Goal: Complete application form

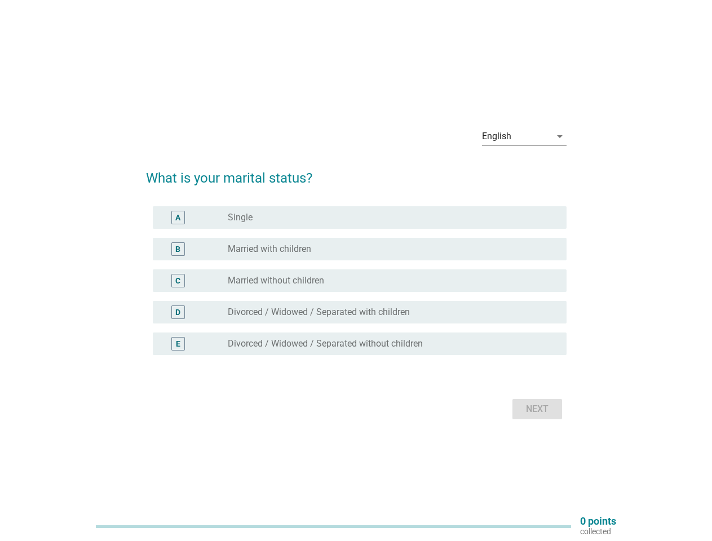
click at [356, 271] on div "C radio_button_unchecked Married without children" at bounding box center [360, 280] width 414 height 23
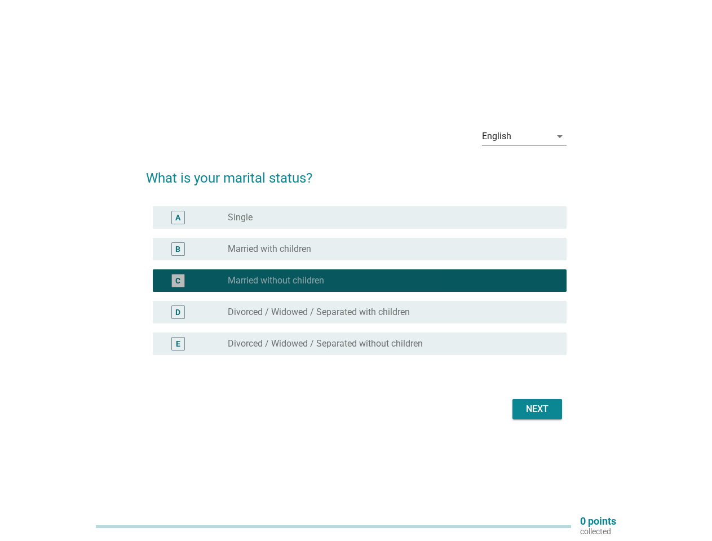
click at [524, 136] on div "English" at bounding box center [516, 136] width 69 height 18
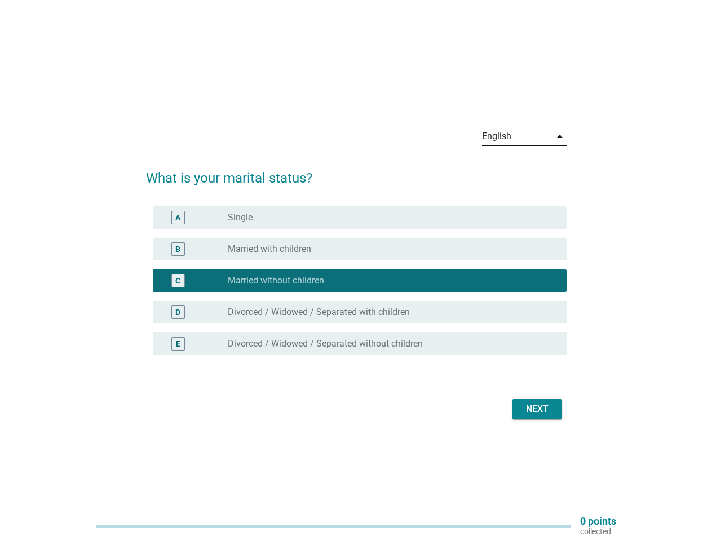
click at [356, 288] on div "C radio_button_checked Married without children" at bounding box center [360, 280] width 414 height 23
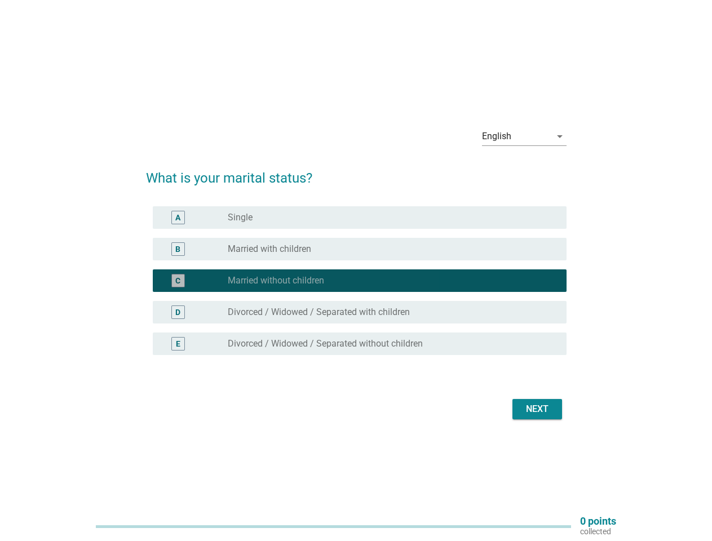
click at [356, 281] on div "radio_button_checked Married without children" at bounding box center [388, 280] width 321 height 11
click at [360, 218] on div "radio_button_unchecked Single" at bounding box center [388, 217] width 321 height 11
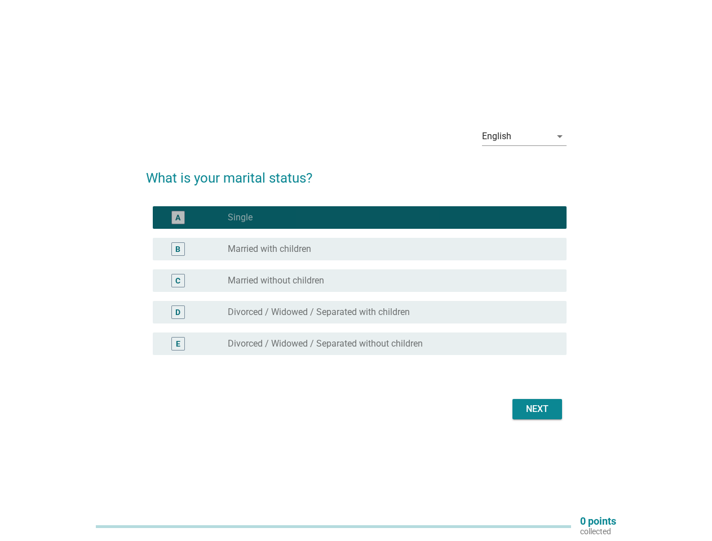
click at [240, 218] on label "Single" at bounding box center [240, 217] width 25 height 11
click at [360, 249] on div "radio_button_unchecked Married with children" at bounding box center [388, 249] width 321 height 11
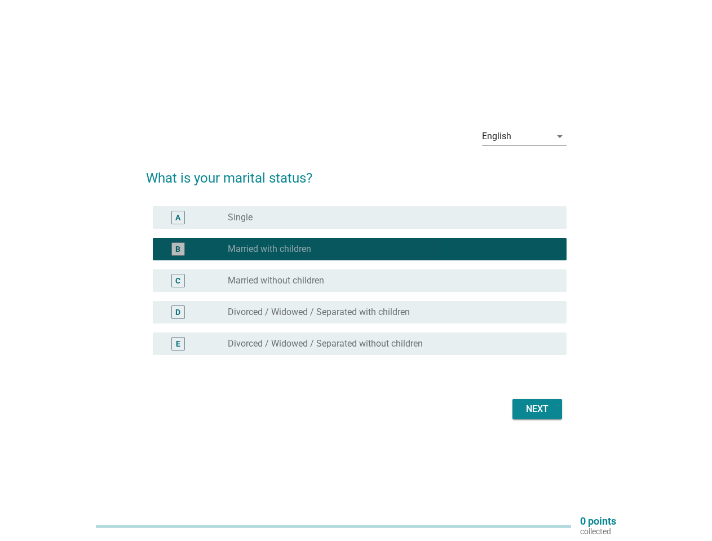
click at [269, 249] on label "Married with children" at bounding box center [269, 249] width 83 height 11
click at [360, 281] on div "radio_button_unchecked Married without children" at bounding box center [388, 280] width 321 height 11
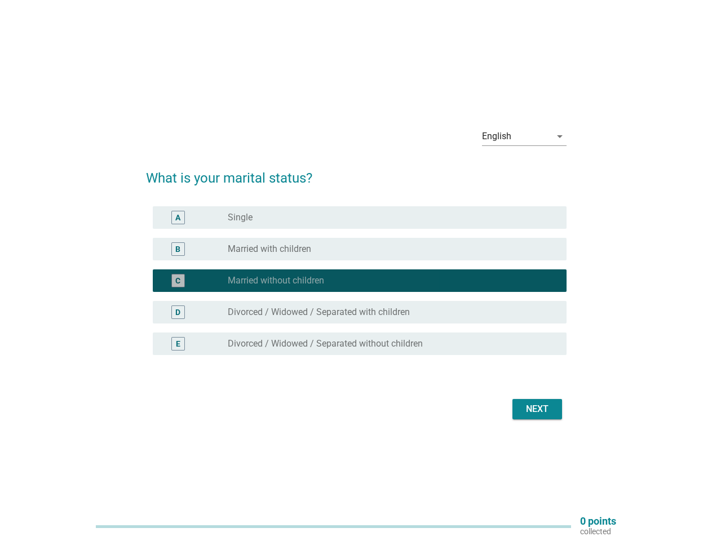
click at [276, 281] on label "Married without children" at bounding box center [276, 280] width 96 height 11
